Goal: Transaction & Acquisition: Download file/media

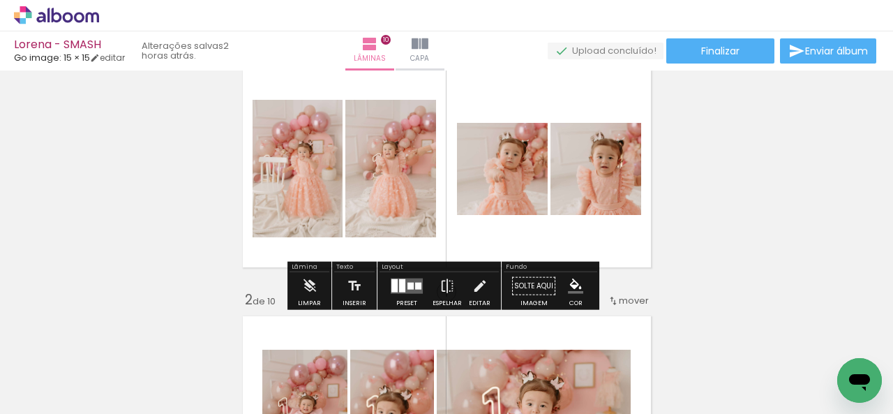
scroll to position [70, 0]
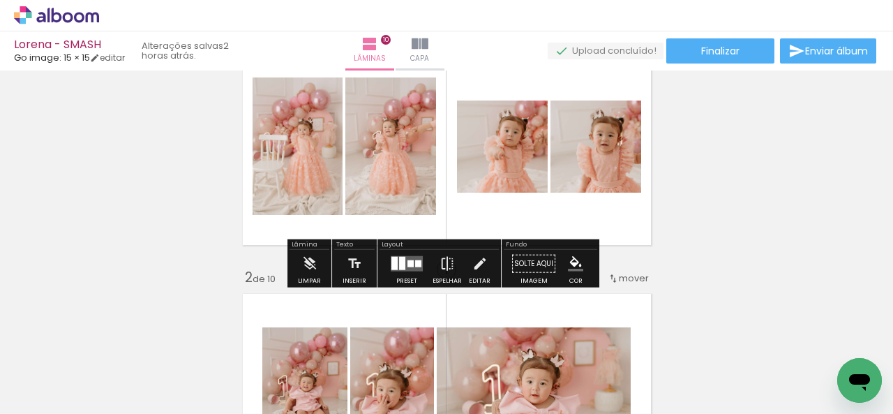
click at [407, 260] on div at bounding box center [410, 263] width 6 height 7
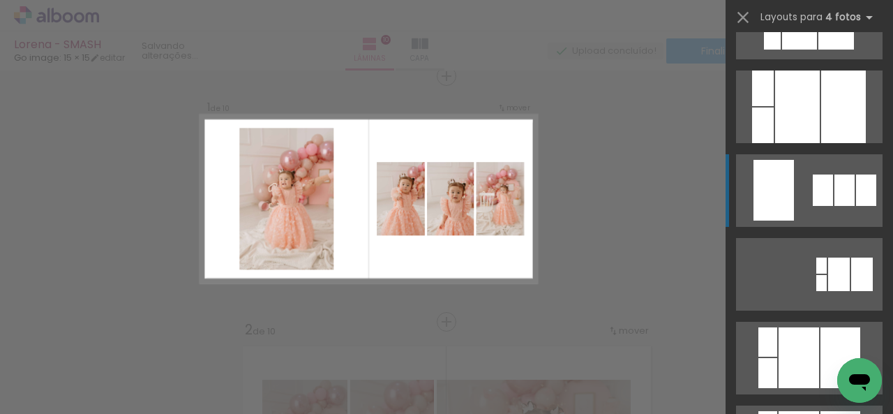
scroll to position [3153, 0]
click at [814, 50] on div at bounding box center [799, 23] width 35 height 54
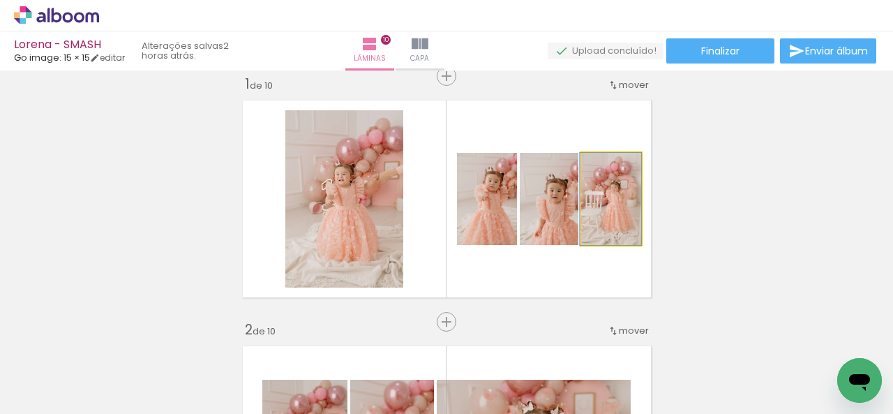
drag, startPoint x: 605, startPoint y: 207, endPoint x: 520, endPoint y: 213, distance: 85.3
click at [0, 0] on slot at bounding box center [0, 0] width 0 height 0
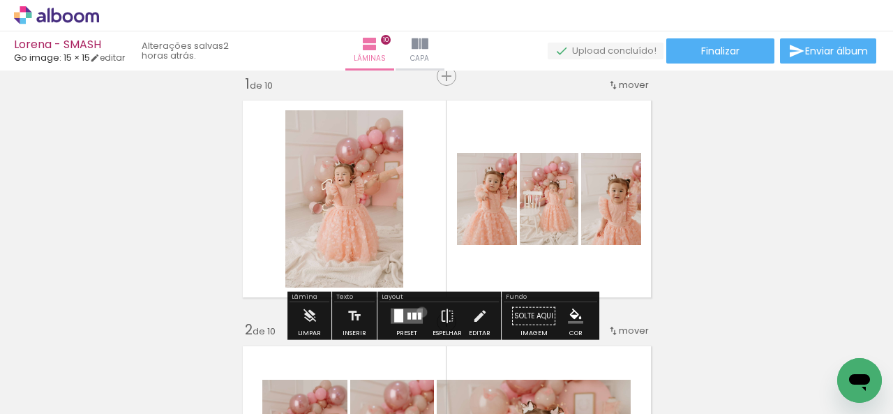
click at [419, 311] on quentale-layouter at bounding box center [407, 315] width 32 height 15
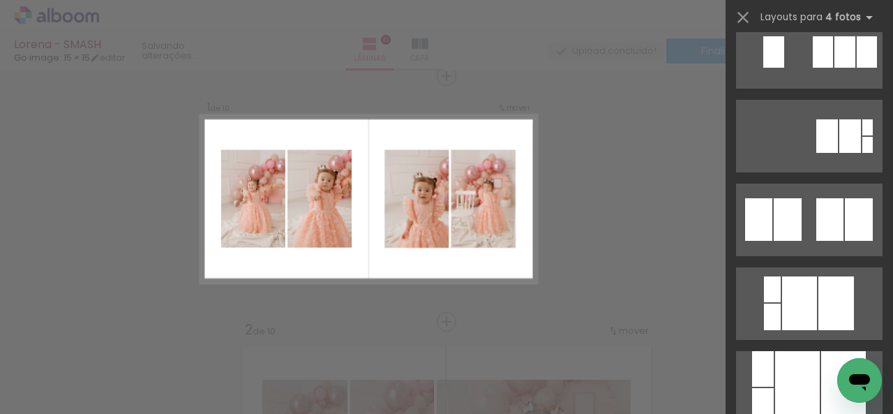
scroll to position [2846, 0]
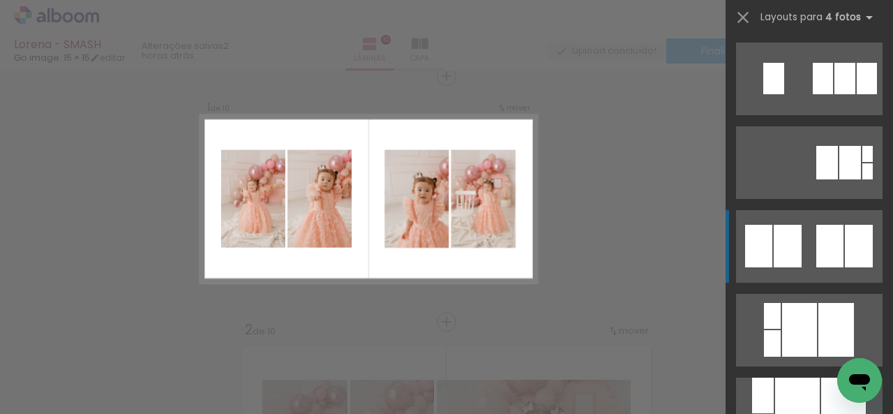
click at [785, 303] on div at bounding box center [799, 330] width 35 height 54
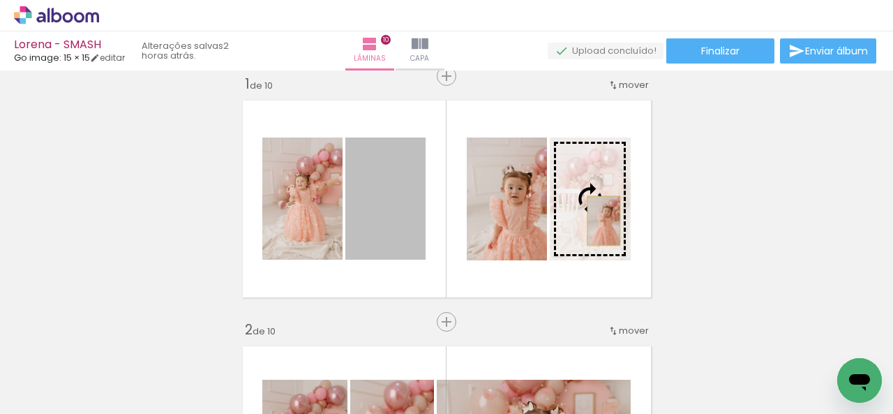
drag, startPoint x: 379, startPoint y: 231, endPoint x: 598, endPoint y: 220, distance: 218.6
click at [0, 0] on slot at bounding box center [0, 0] width 0 height 0
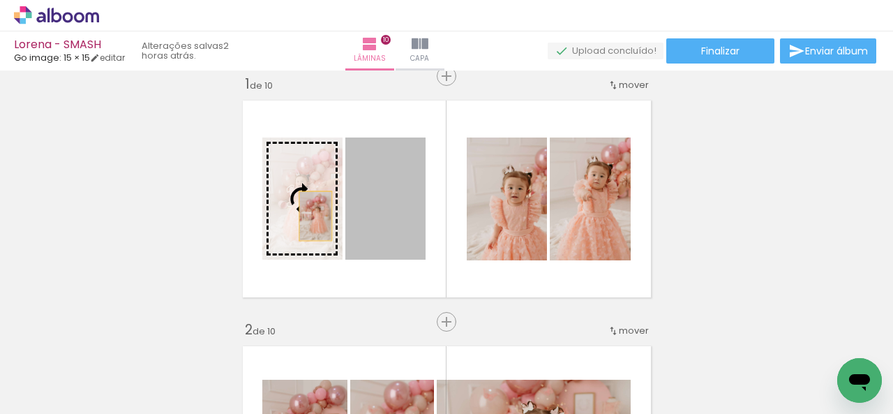
drag, startPoint x: 402, startPoint y: 225, endPoint x: 292, endPoint y: 213, distance: 110.8
click at [0, 0] on slot at bounding box center [0, 0] width 0 height 0
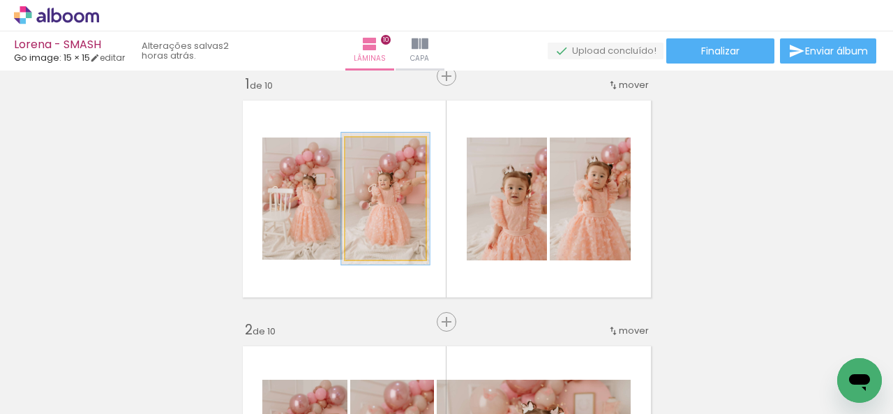
type paper-slider "108"
click at [376, 141] on div "P&B Largura Cor" at bounding box center [389, 141] width 80 height 0
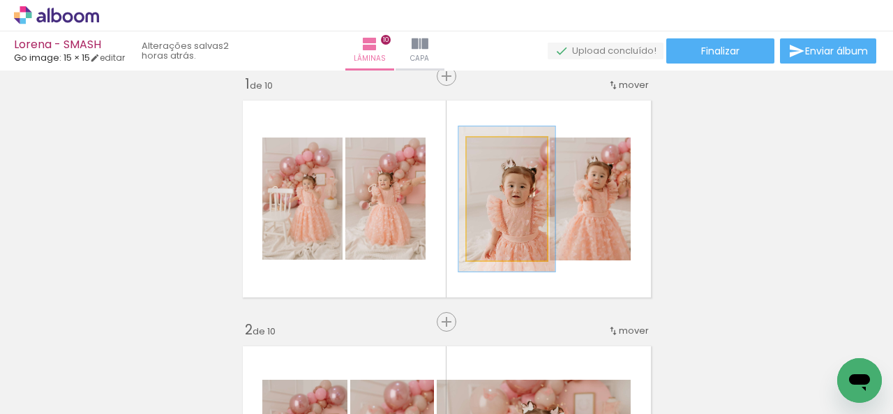
type paper-slider "118"
click at [492, 159] on div at bounding box center [500, 152] width 22 height 22
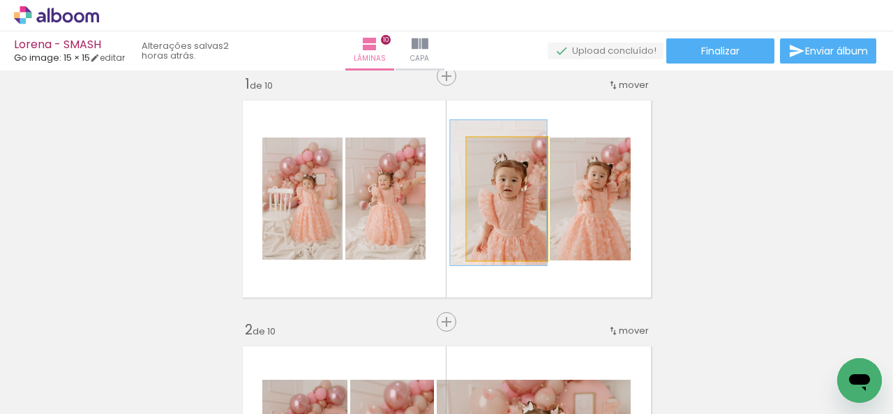
drag, startPoint x: 516, startPoint y: 231, endPoint x: 506, endPoint y: 225, distance: 11.6
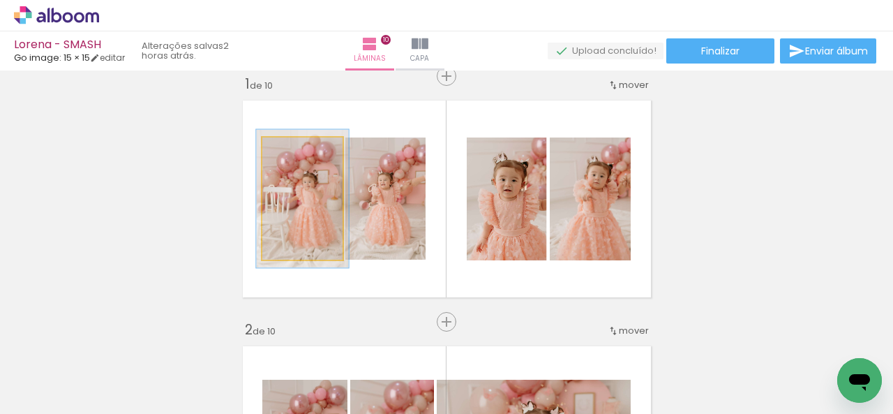
drag, startPoint x: 285, startPoint y: 146, endPoint x: 291, endPoint y: 156, distance: 11.2
type paper-slider "113"
click at [289, 152] on div at bounding box center [294, 152] width 22 height 22
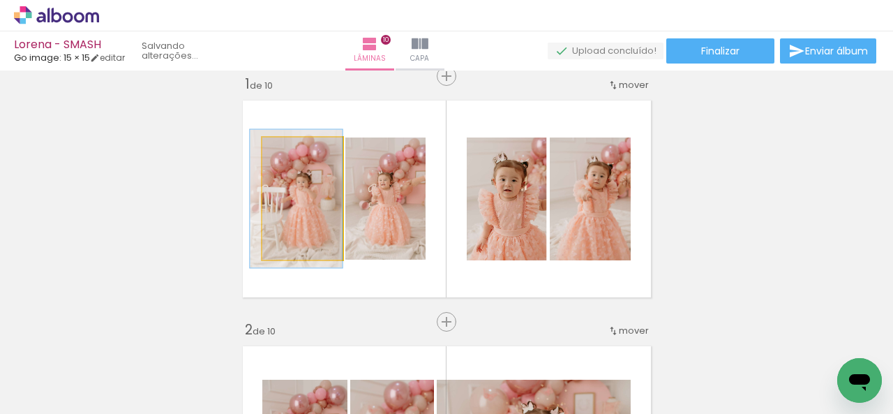
drag, startPoint x: 321, startPoint y: 228, endPoint x: 304, endPoint y: 228, distance: 16.7
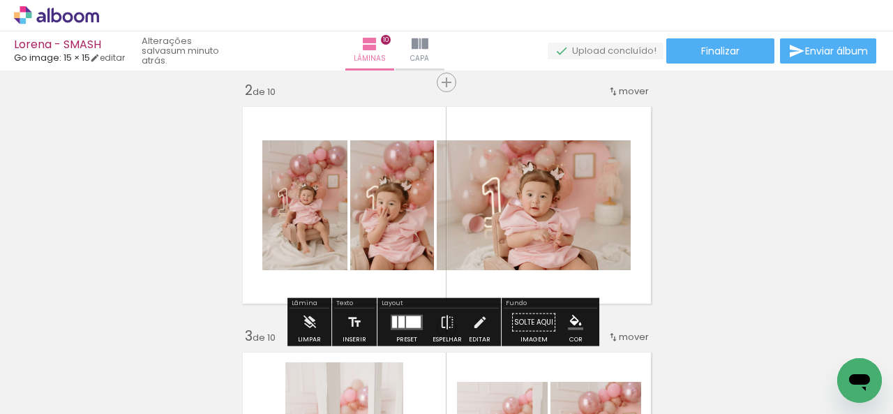
scroll to position [279, 0]
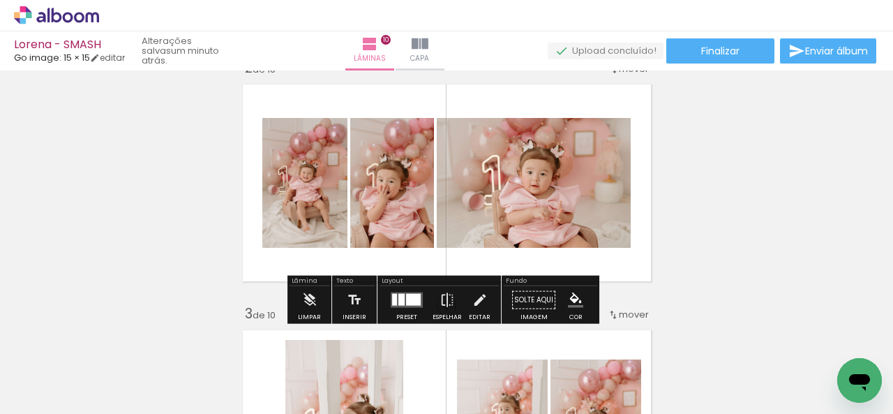
click at [407, 298] on div at bounding box center [413, 300] width 15 height 12
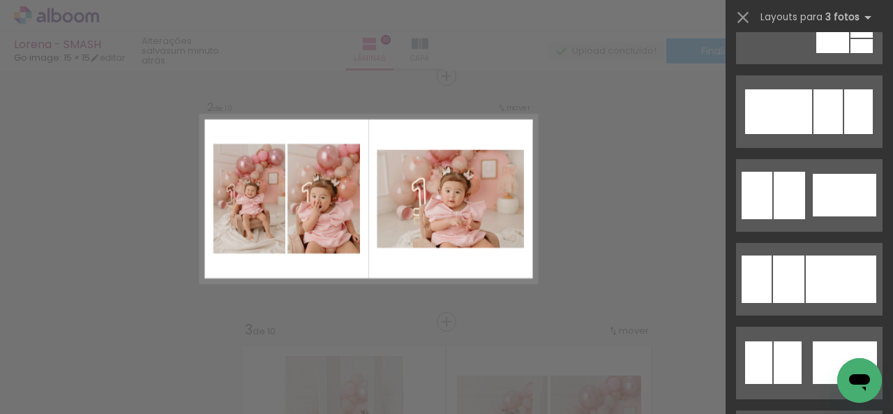
scroll to position [1046, 0]
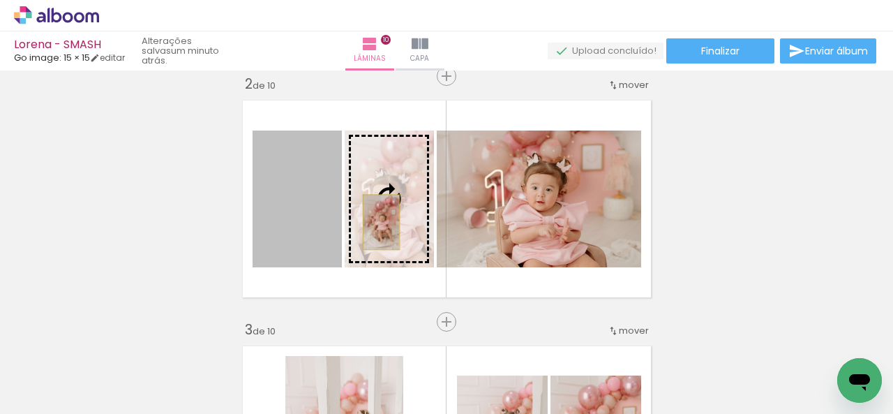
drag, startPoint x: 273, startPoint y: 244, endPoint x: 375, endPoint y: 222, distance: 104.9
click at [0, 0] on slot at bounding box center [0, 0] width 0 height 0
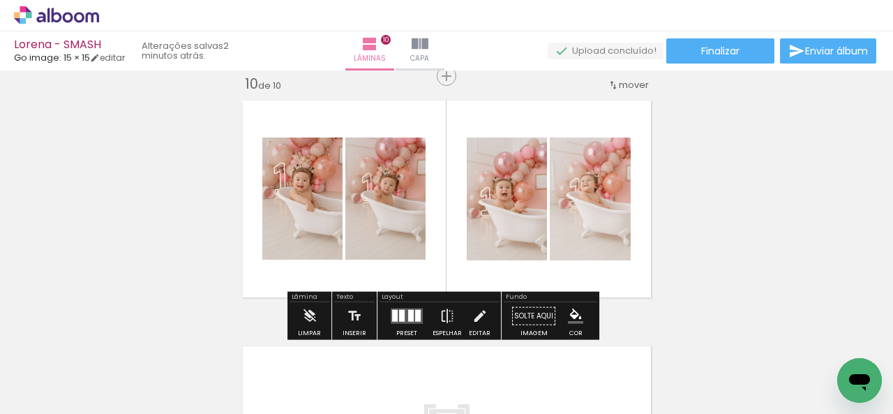
scroll to position [2874, 0]
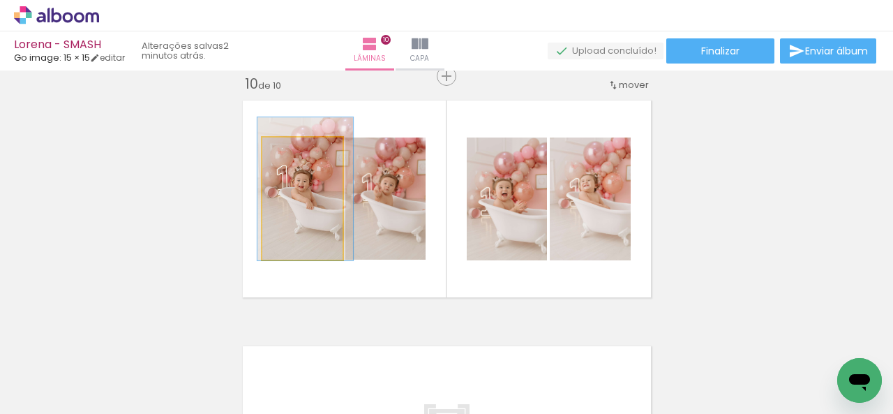
type paper-slider "117"
click at [292, 156] on div at bounding box center [297, 152] width 13 height 13
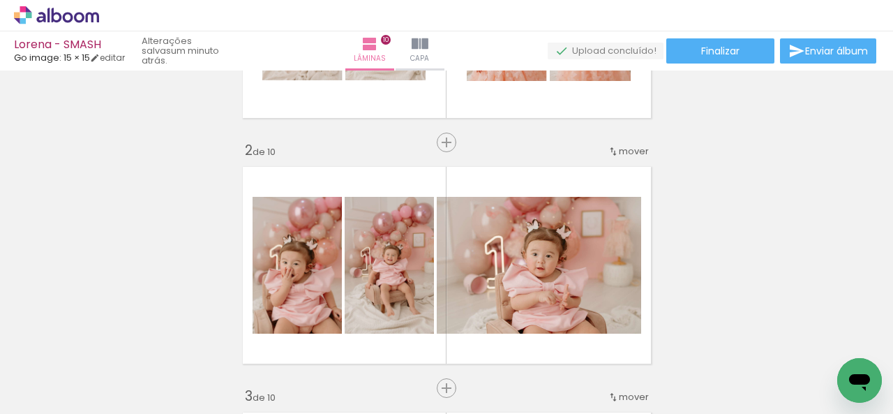
scroll to position [0, 0]
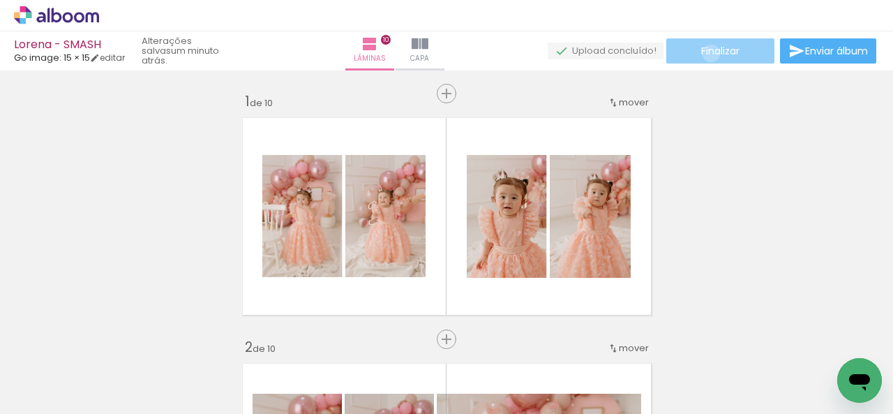
click at [706, 53] on span "Finalizar" at bounding box center [720, 51] width 38 height 10
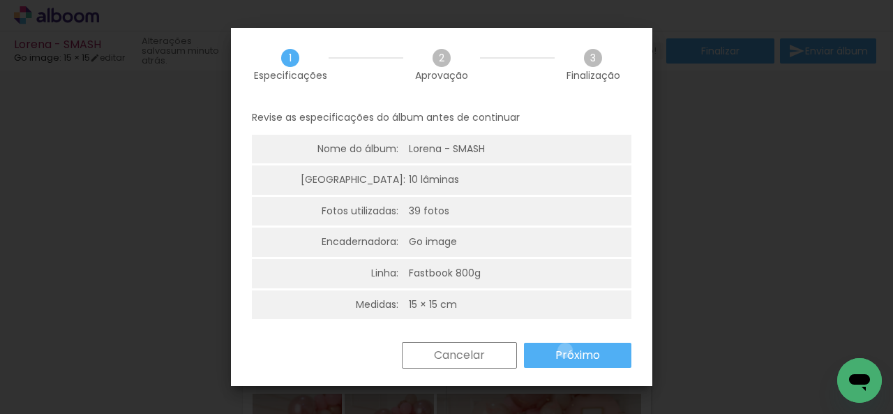
click at [0, 0] on slot "Próximo" at bounding box center [0, 0] width 0 height 0
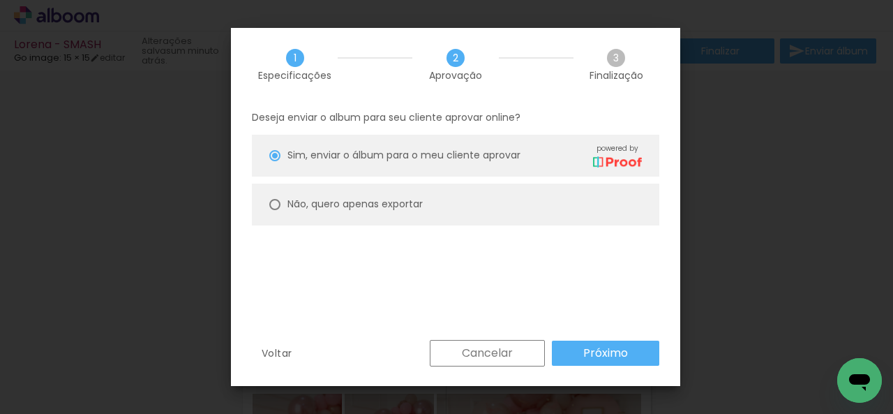
click at [431, 224] on paper-radio-button "Não, quero apenas exportar" at bounding box center [455, 204] width 407 height 42
type paper-radio-button "on"
click at [0, 0] on slot "Próximo" at bounding box center [0, 0] width 0 height 0
type input "Alta, 300 DPI"
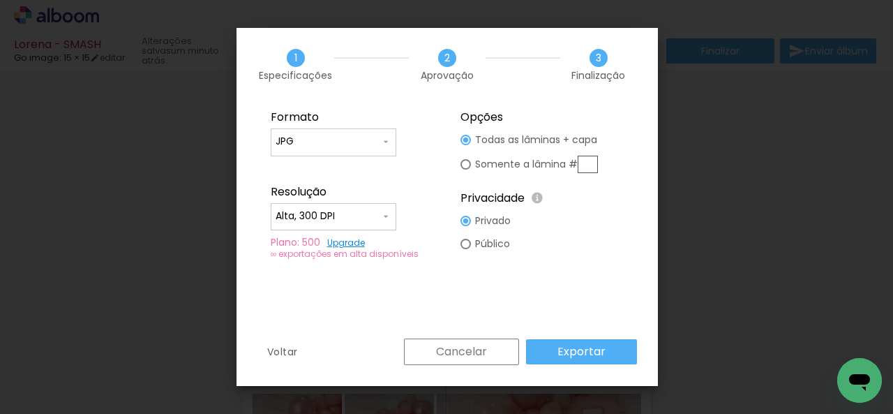
click at [617, 359] on paper-button "Exportar" at bounding box center [581, 351] width 111 height 25
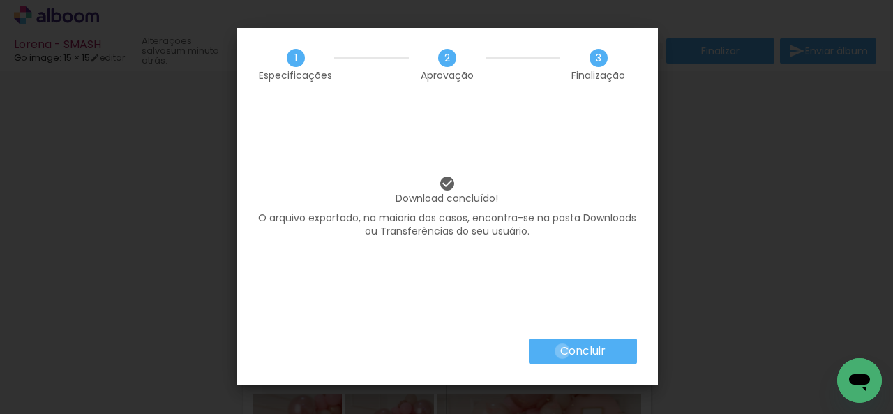
click at [0, 0] on slot "Concluir" at bounding box center [0, 0] width 0 height 0
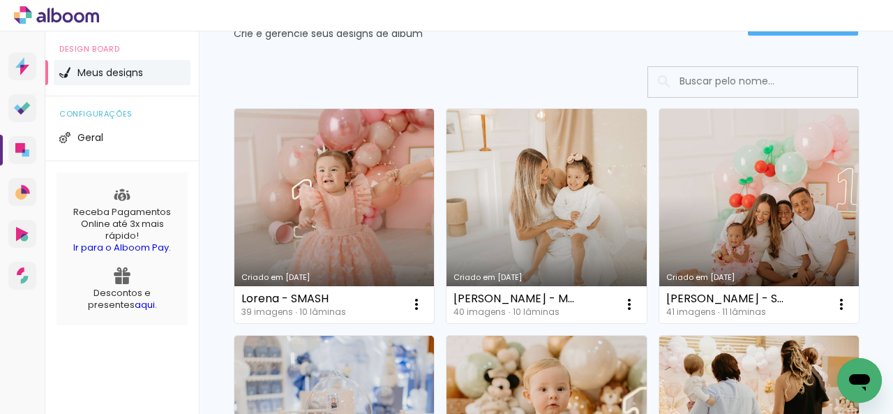
scroll to position [140, 0]
